Goal: Information Seeking & Learning: Learn about a topic

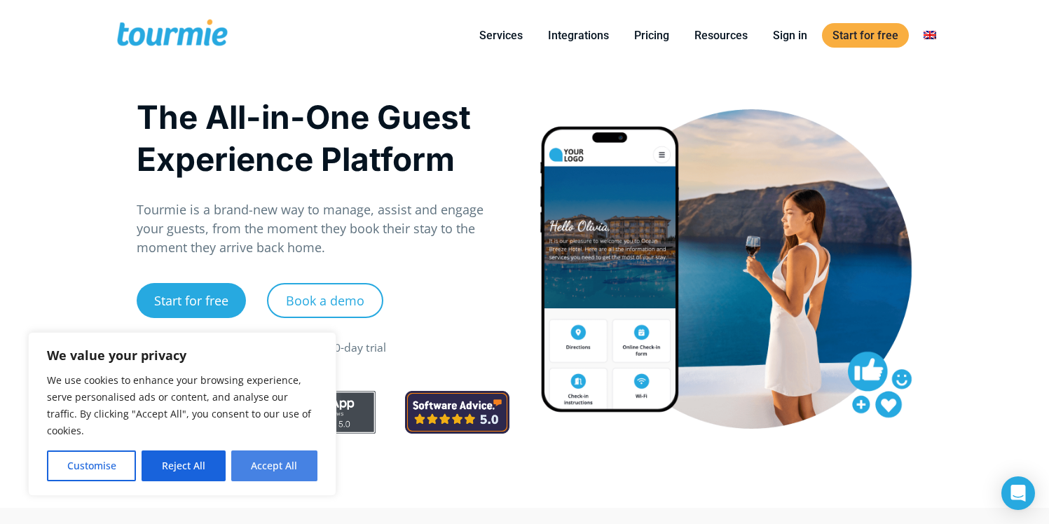
click at [271, 467] on button "Accept All" at bounding box center [274, 465] width 86 height 31
checkbox input "true"
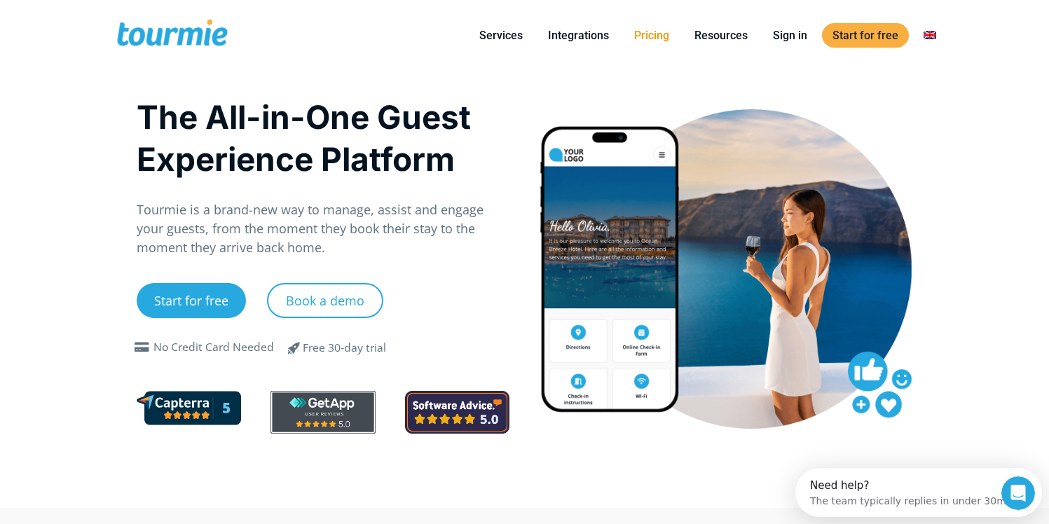
click at [649, 42] on link "Pricing" at bounding box center [651, 36] width 56 height 18
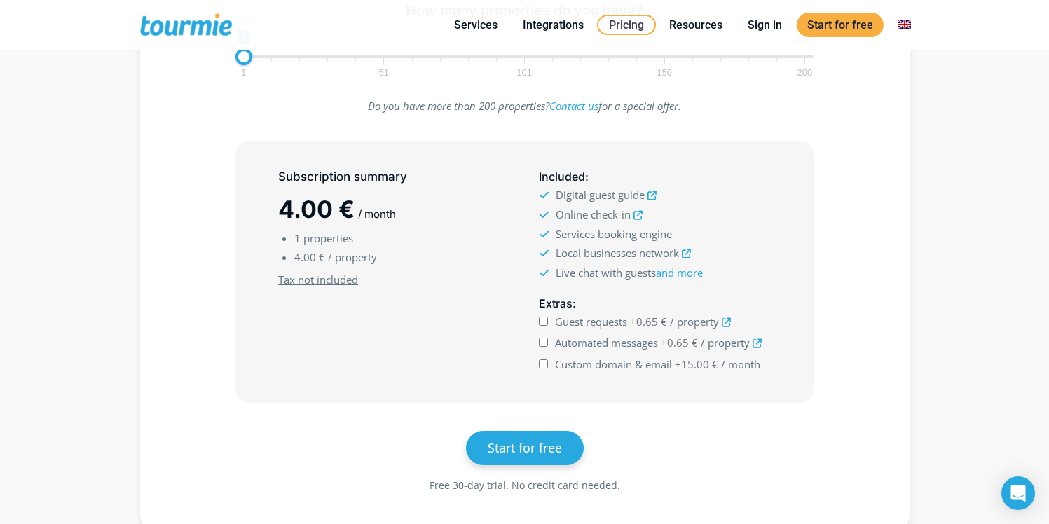
scroll to position [350, 0]
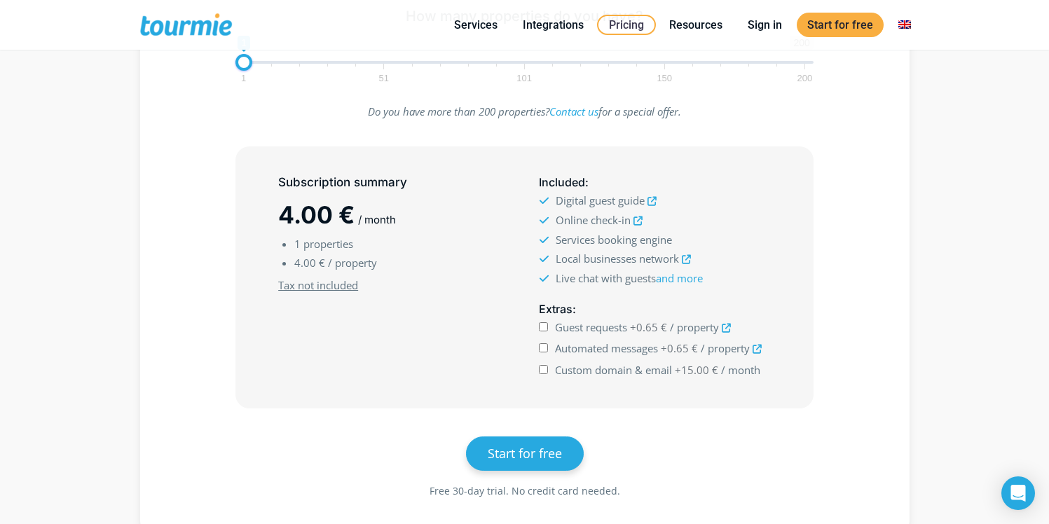
click at [641, 220] on icon at bounding box center [637, 220] width 9 height 9
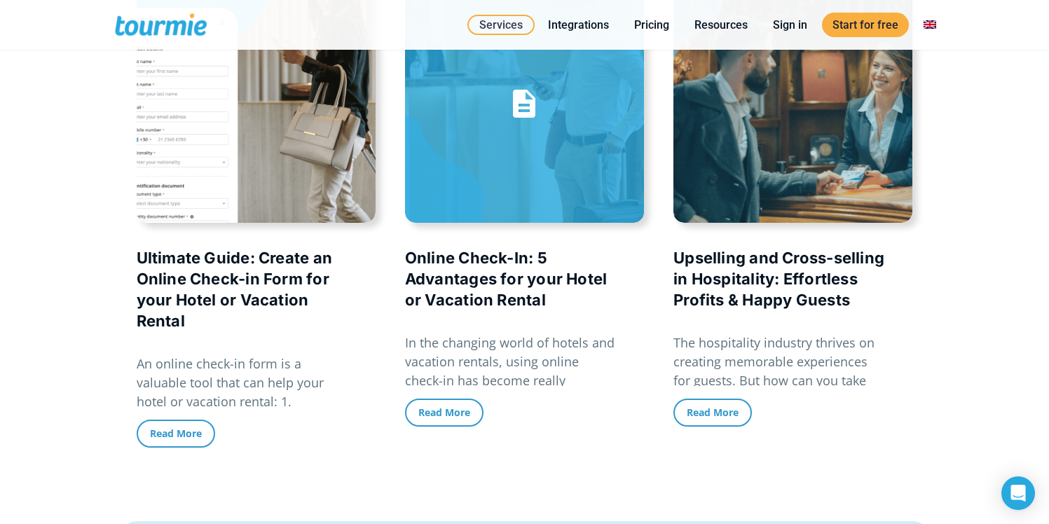
scroll to position [2898, 0]
